Goal: Transaction & Acquisition: Subscribe to service/newsletter

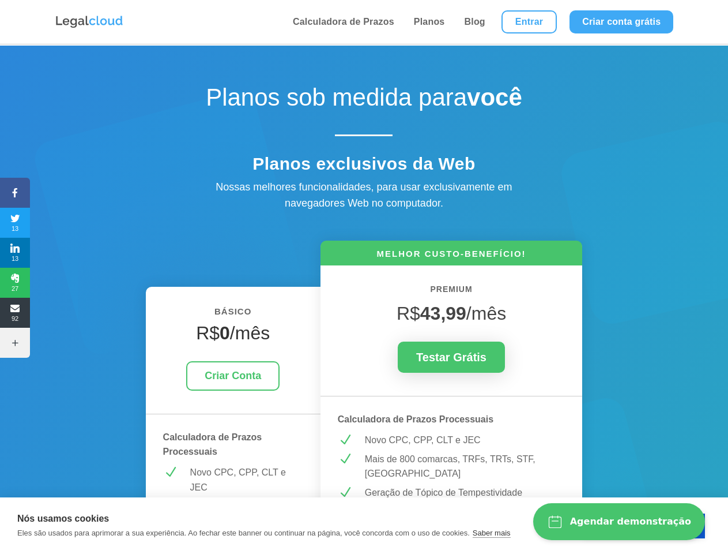
click at [15, 193] on icon at bounding box center [15, 192] width 30 height 9
click at [15, 223] on span "13" at bounding box center [15, 222] width 30 height 18
click at [15, 253] on span "13" at bounding box center [15, 252] width 30 height 18
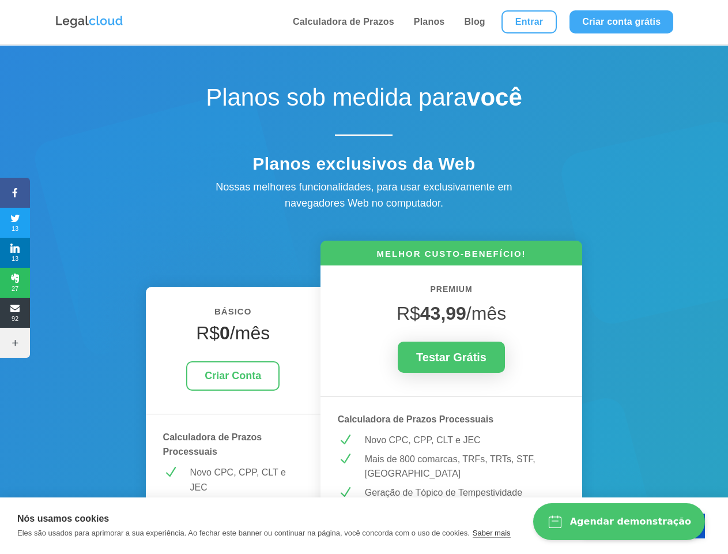
click at [15, 283] on span "27" at bounding box center [15, 282] width 30 height 18
click at [15, 312] on span "92" at bounding box center [15, 312] width 30 height 18
click at [15, 342] on icon at bounding box center [15, 342] width 30 height 9
